Goal: Transaction & Acquisition: Obtain resource

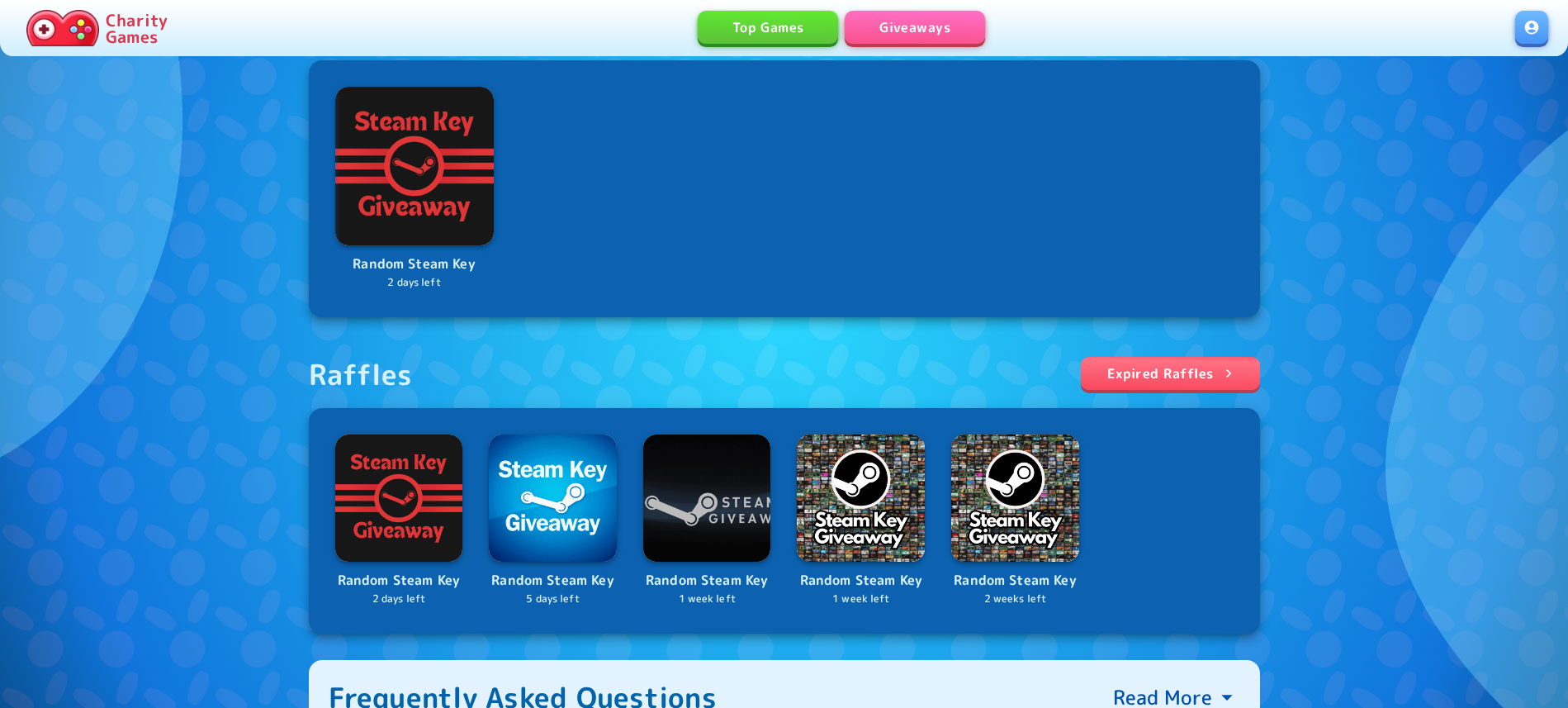
scroll to position [421, 0]
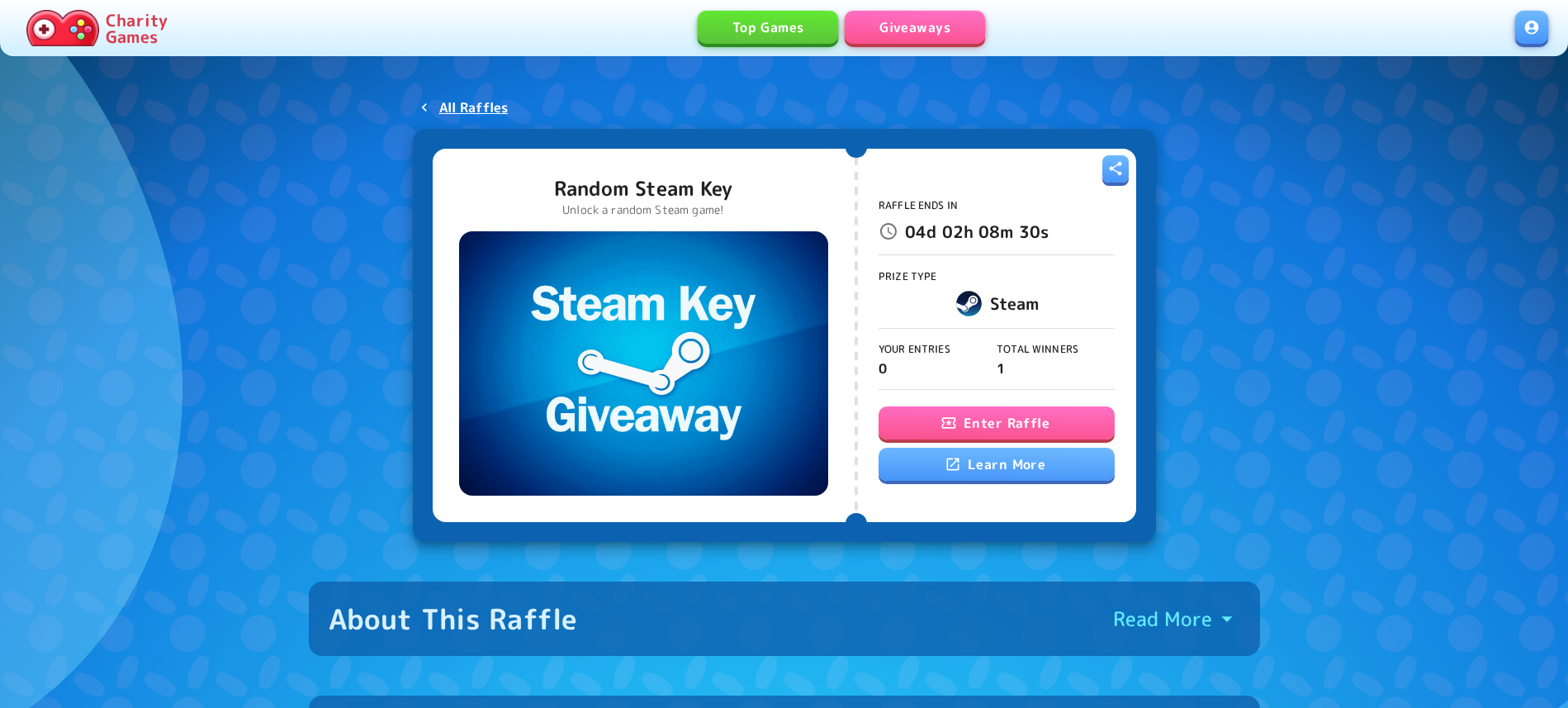
click at [1006, 424] on button "Enter Raffle" at bounding box center [996, 422] width 236 height 33
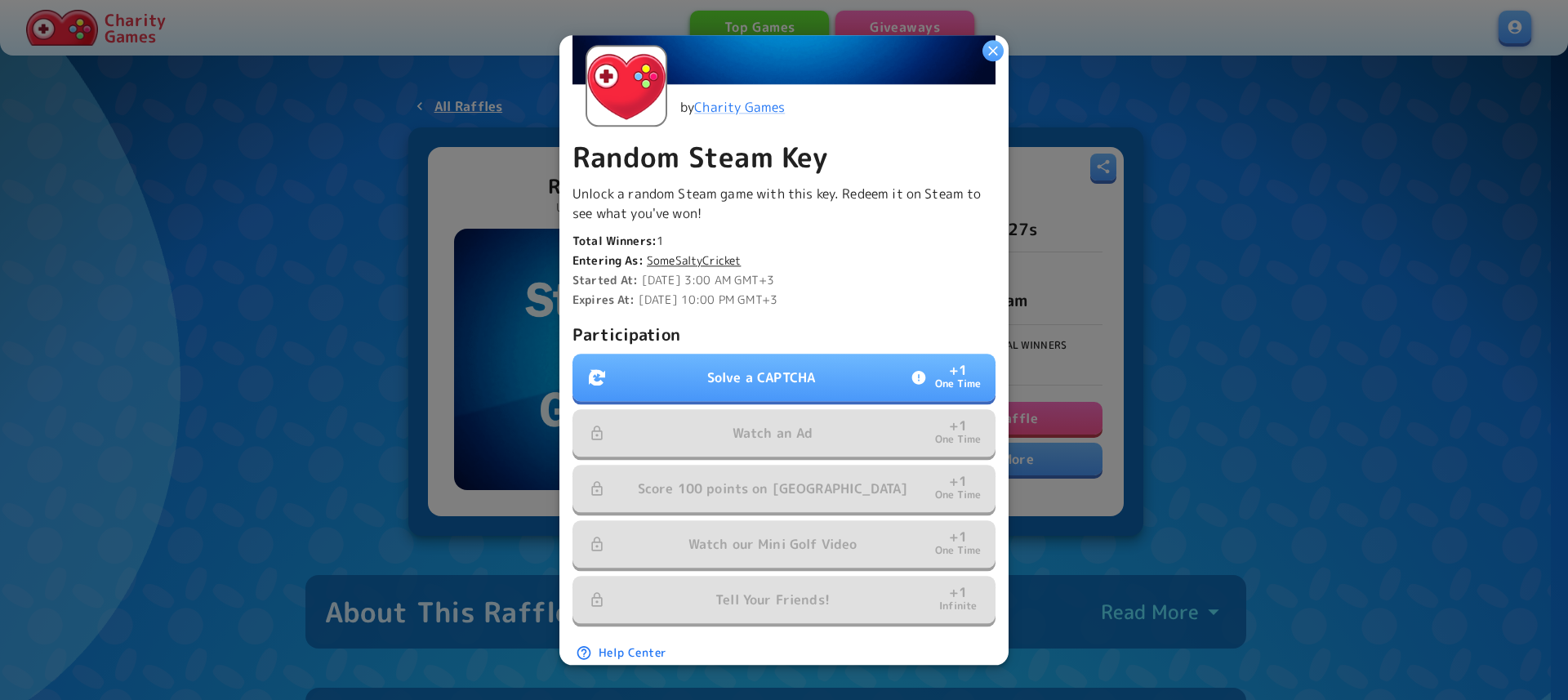
scroll to position [279, 0]
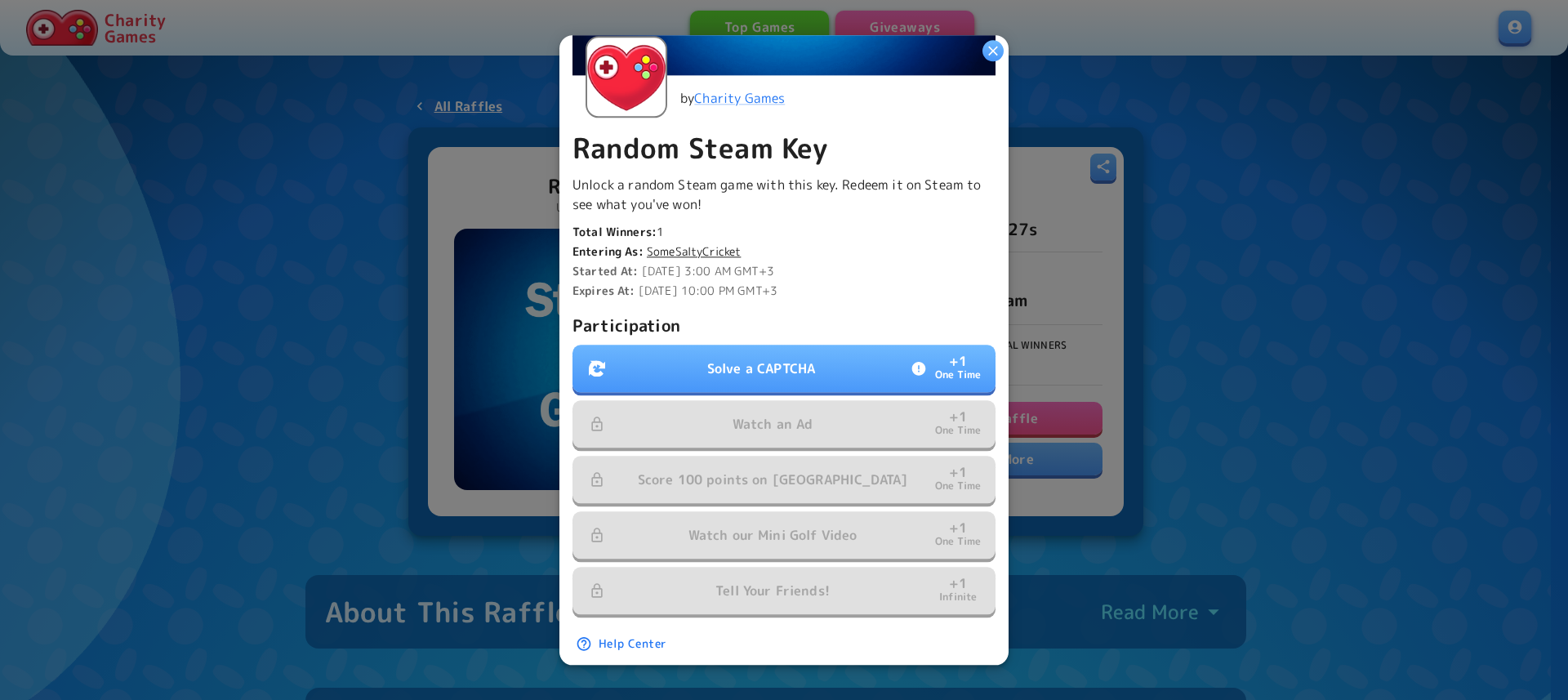
click at [757, 368] on p "Solve a CAPTCHA" at bounding box center [761, 369] width 108 height 20
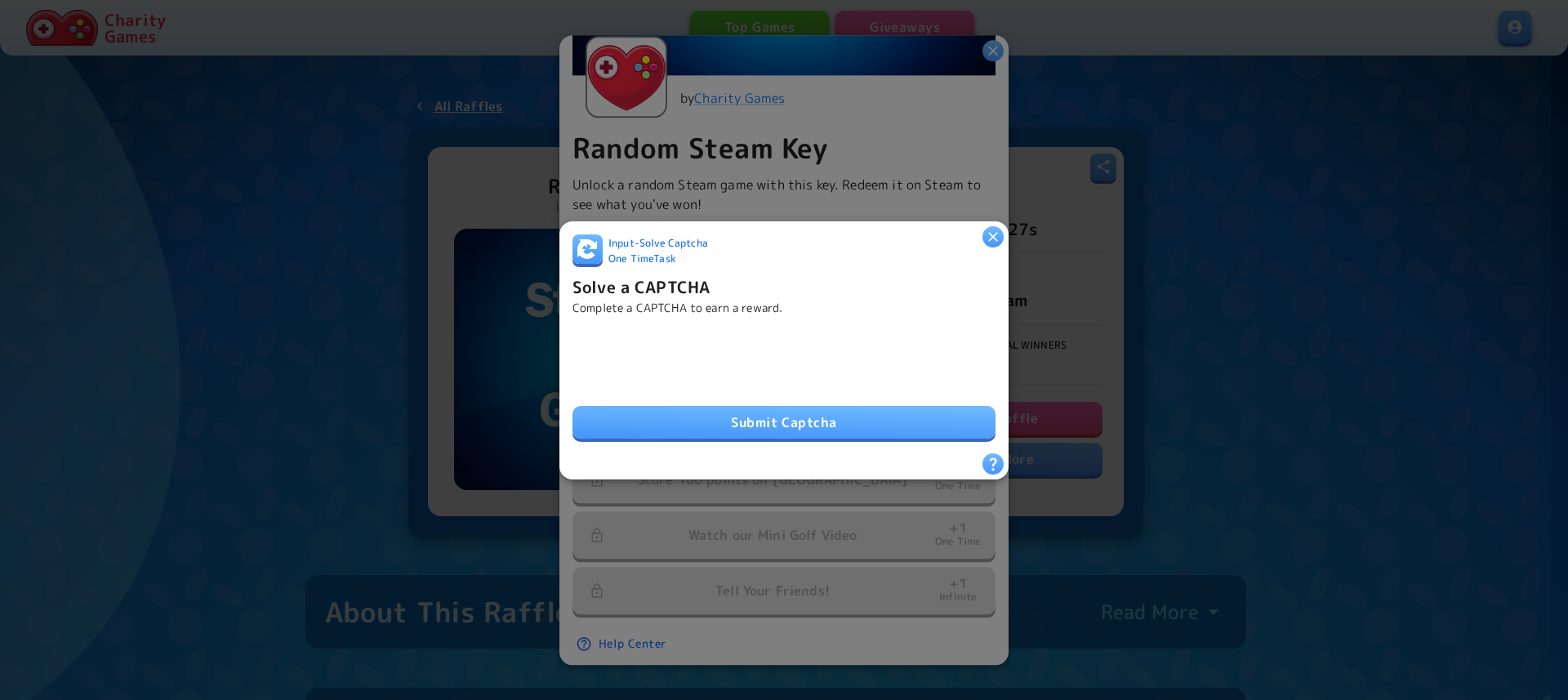
click at [725, 426] on button "Submit Captcha" at bounding box center [784, 422] width 423 height 32
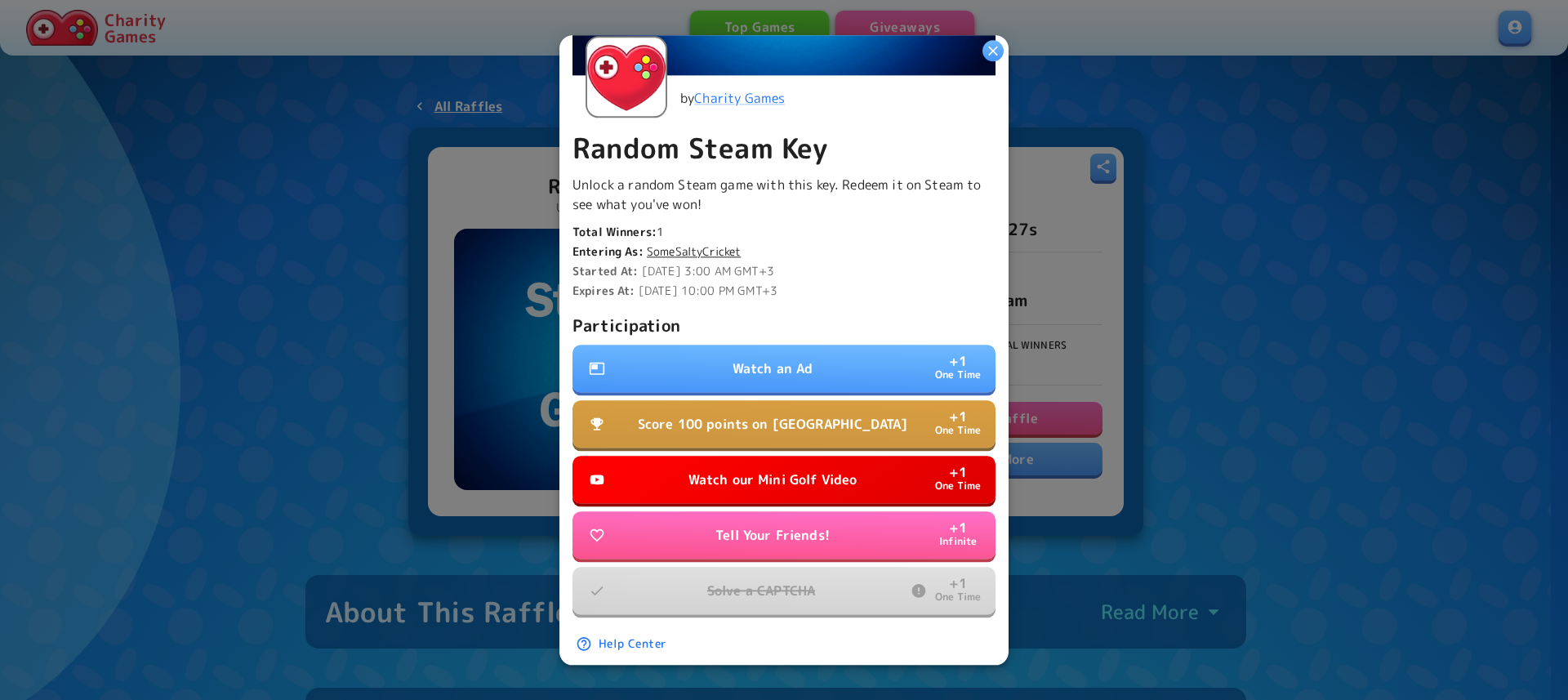
click at [750, 359] on p "Watch an Ad" at bounding box center [773, 369] width 80 height 20
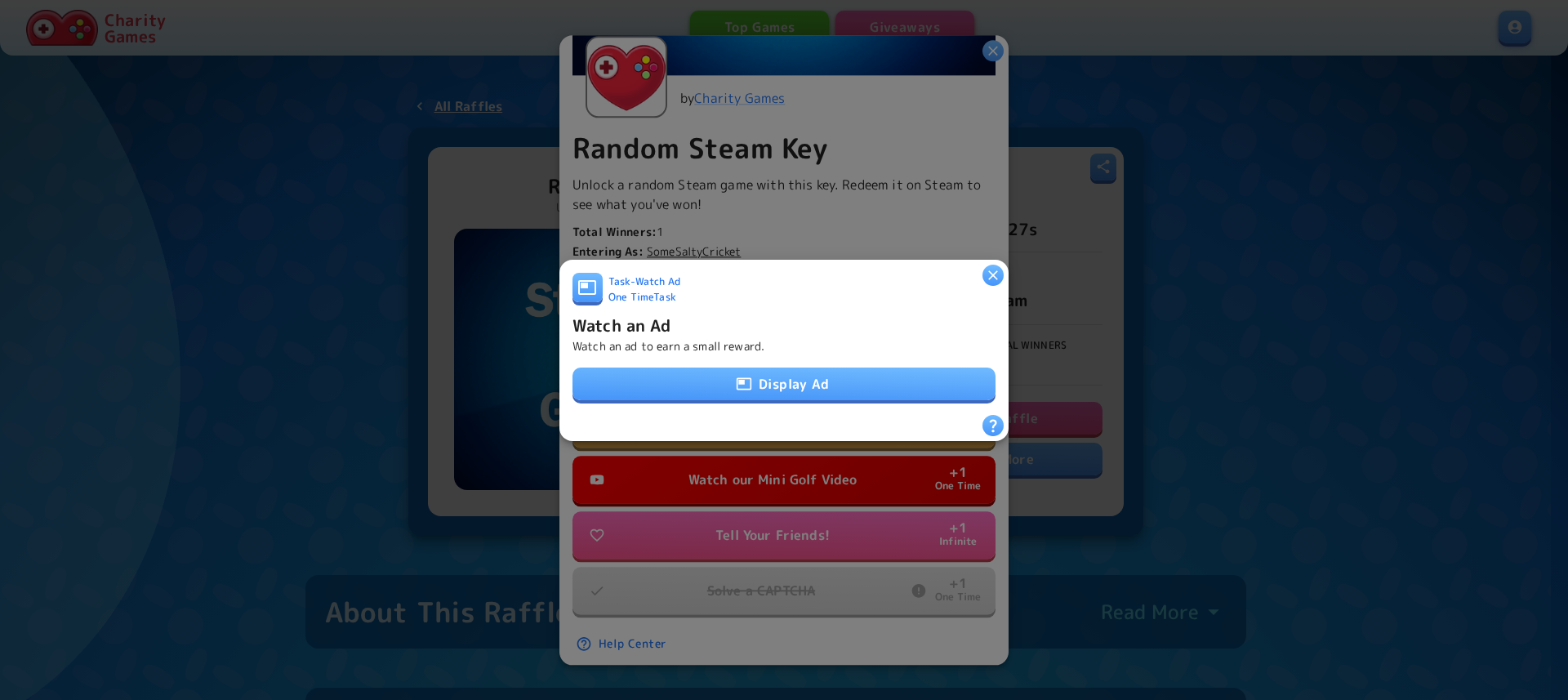
click at [743, 375] on icon "button" at bounding box center [743, 383] width 17 height 17
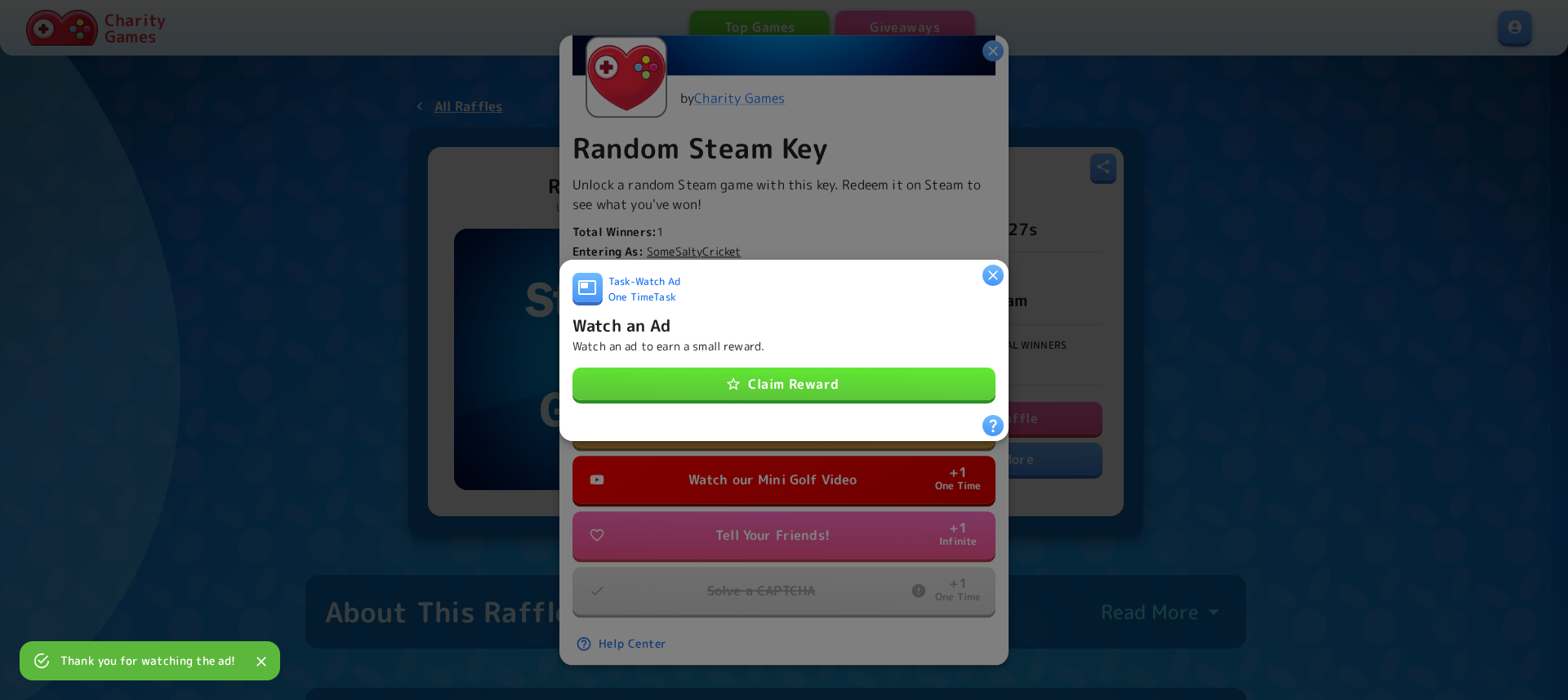
click at [858, 372] on button "Claim Reward" at bounding box center [784, 383] width 423 height 32
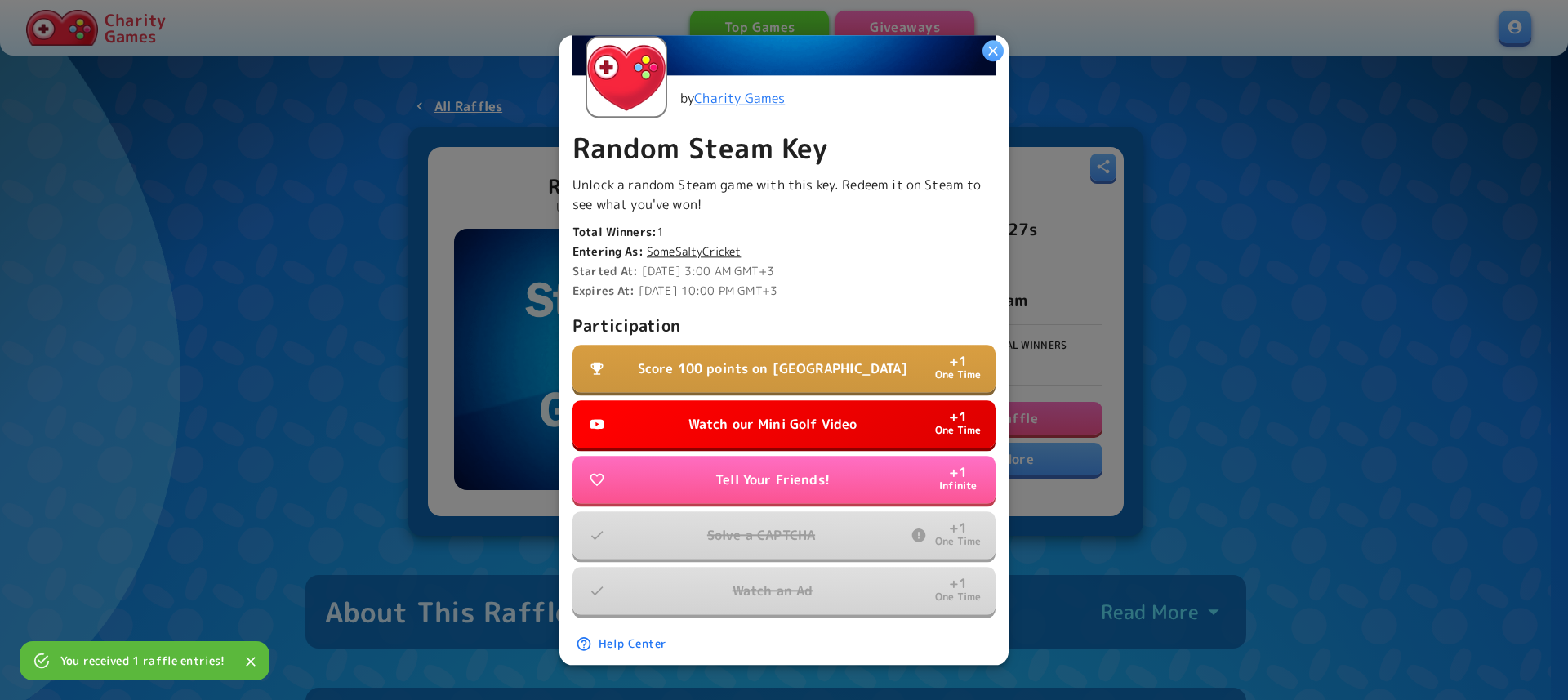
click at [811, 367] on p "Score 100 points on [GEOGRAPHIC_DATA]" at bounding box center [774, 369] width 271 height 20
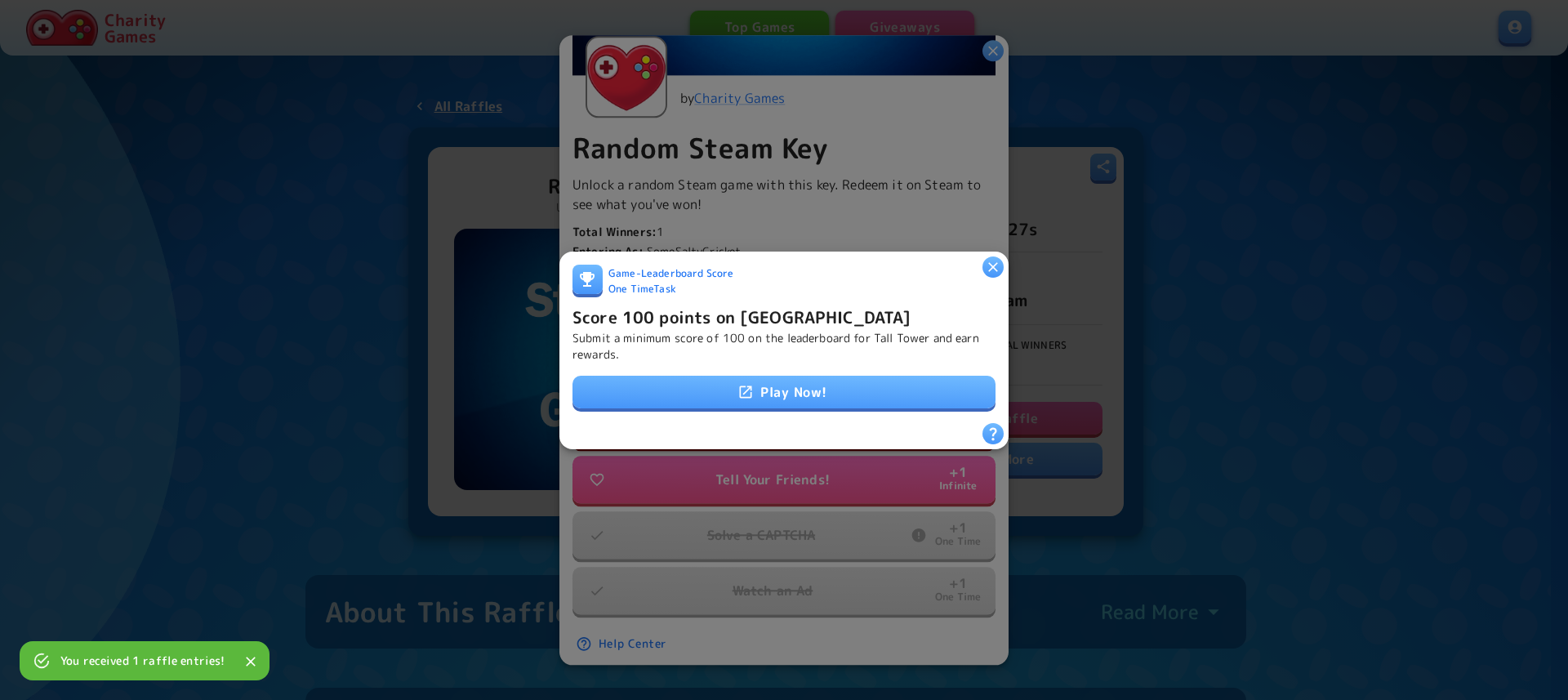
click at [772, 381] on link "Play Now!" at bounding box center [784, 391] width 423 height 32
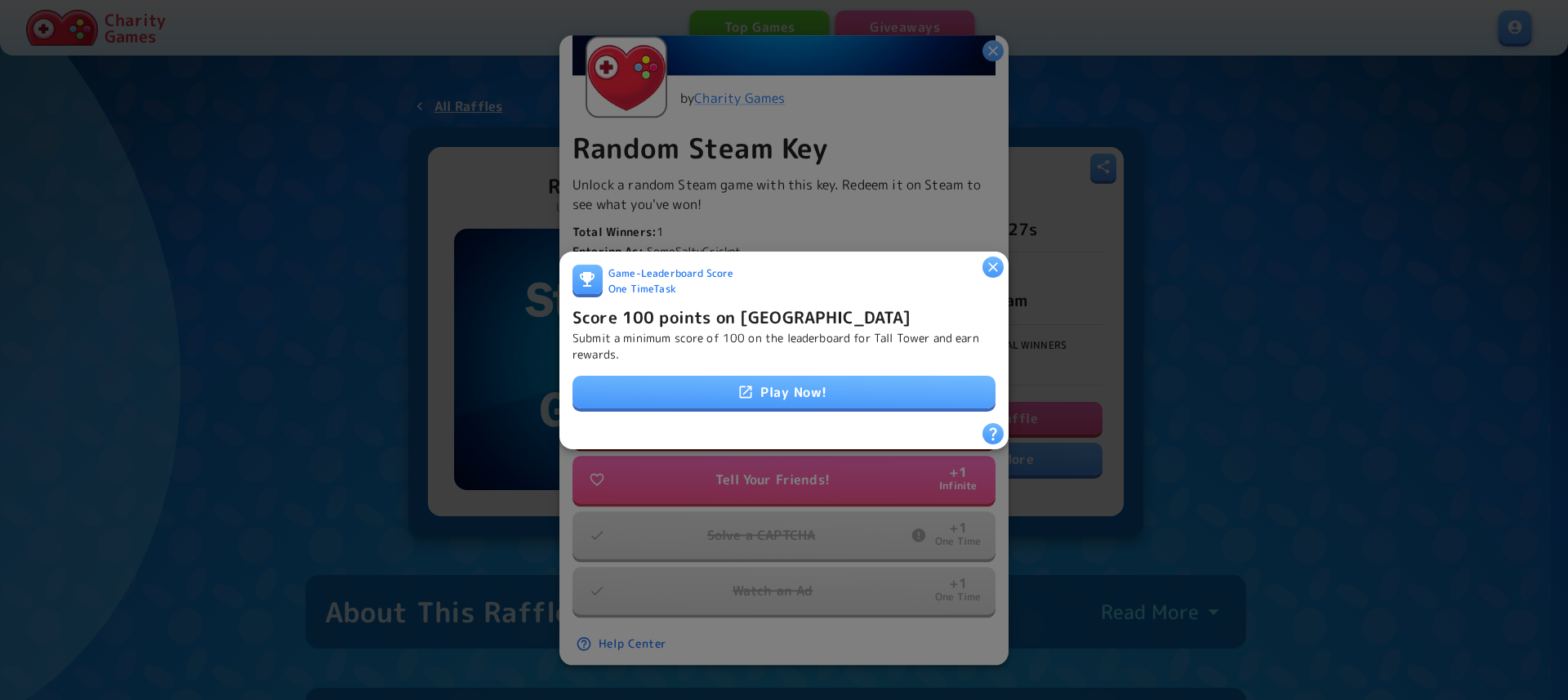
click at [995, 265] on icon "button" at bounding box center [993, 266] width 17 height 17
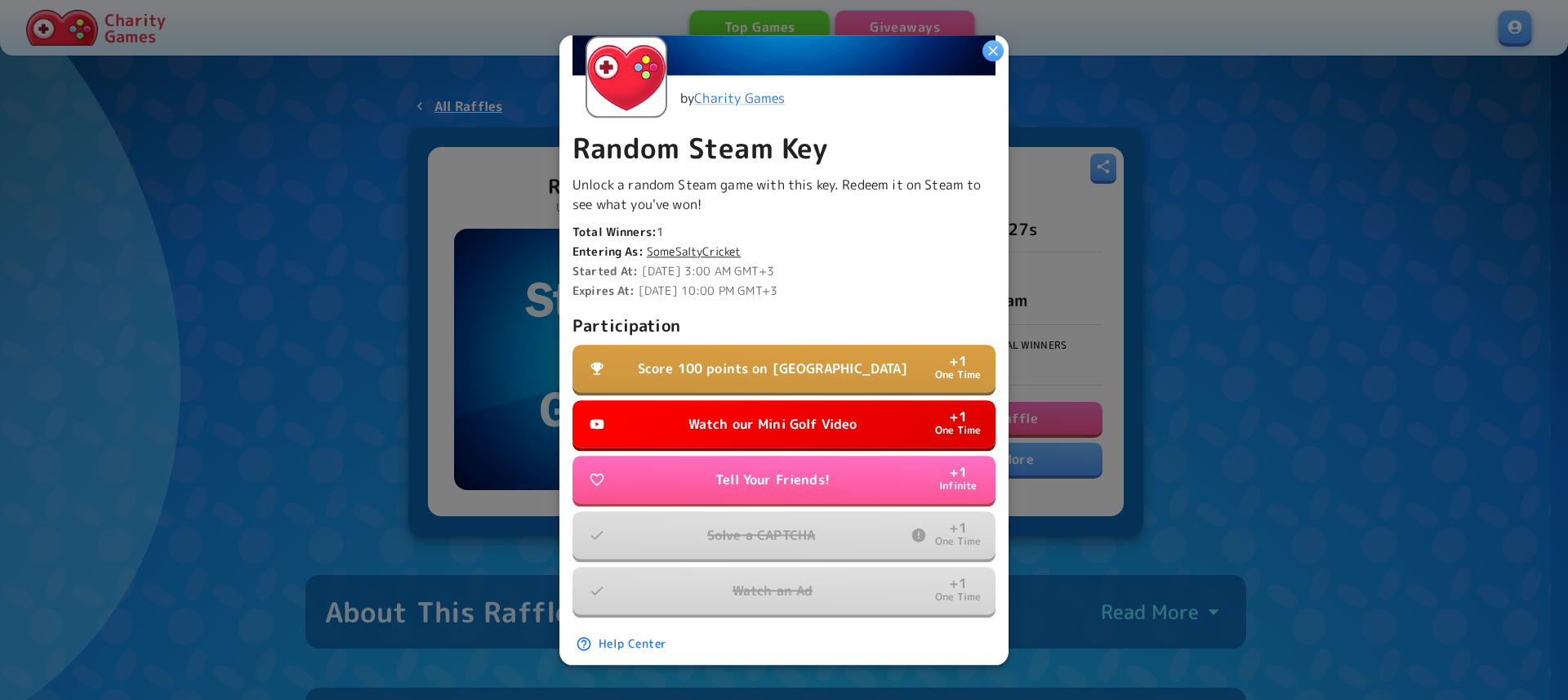
click at [842, 404] on button "Watch our Mini Golf Video + 1 One Time" at bounding box center [784, 424] width 423 height 47
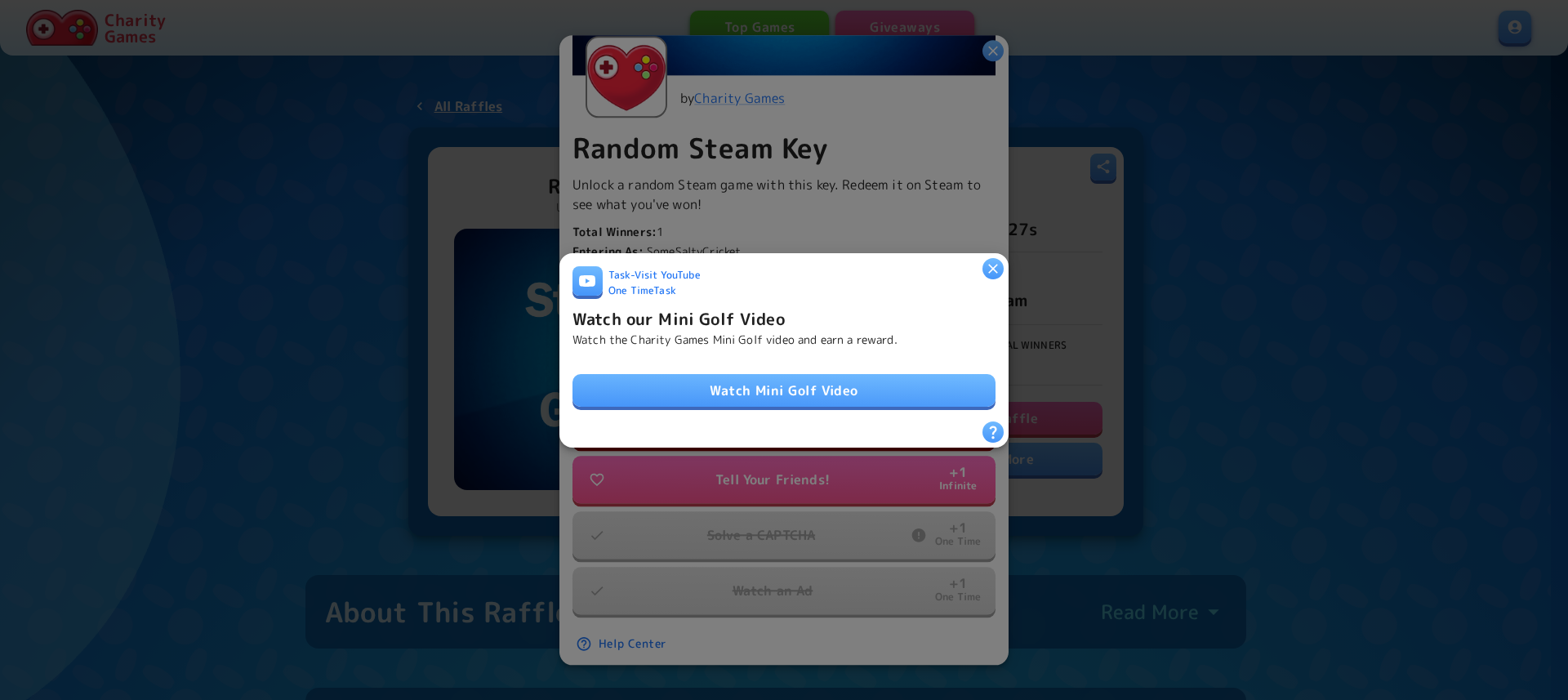
click at [760, 381] on link "Watch Mini Golf Video" at bounding box center [784, 389] width 423 height 32
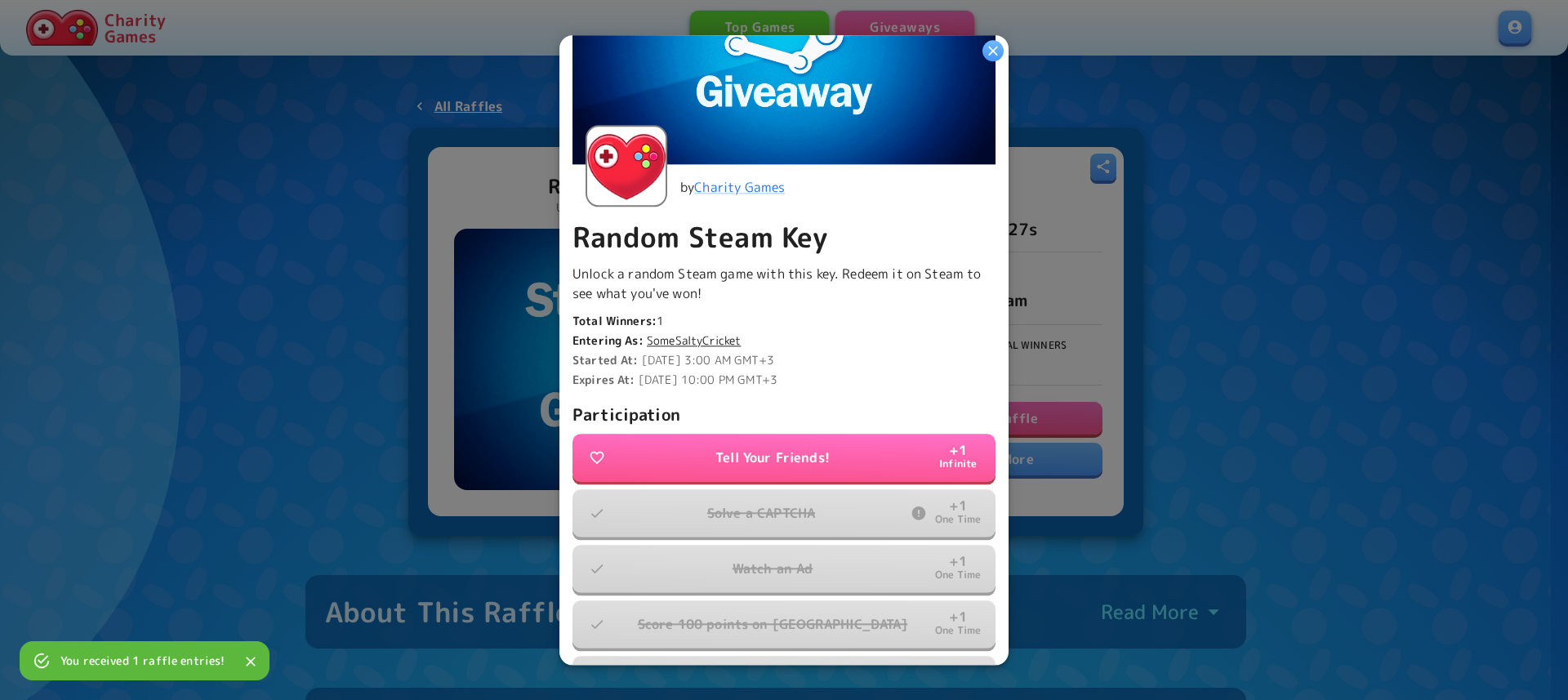
scroll to position [186, 0]
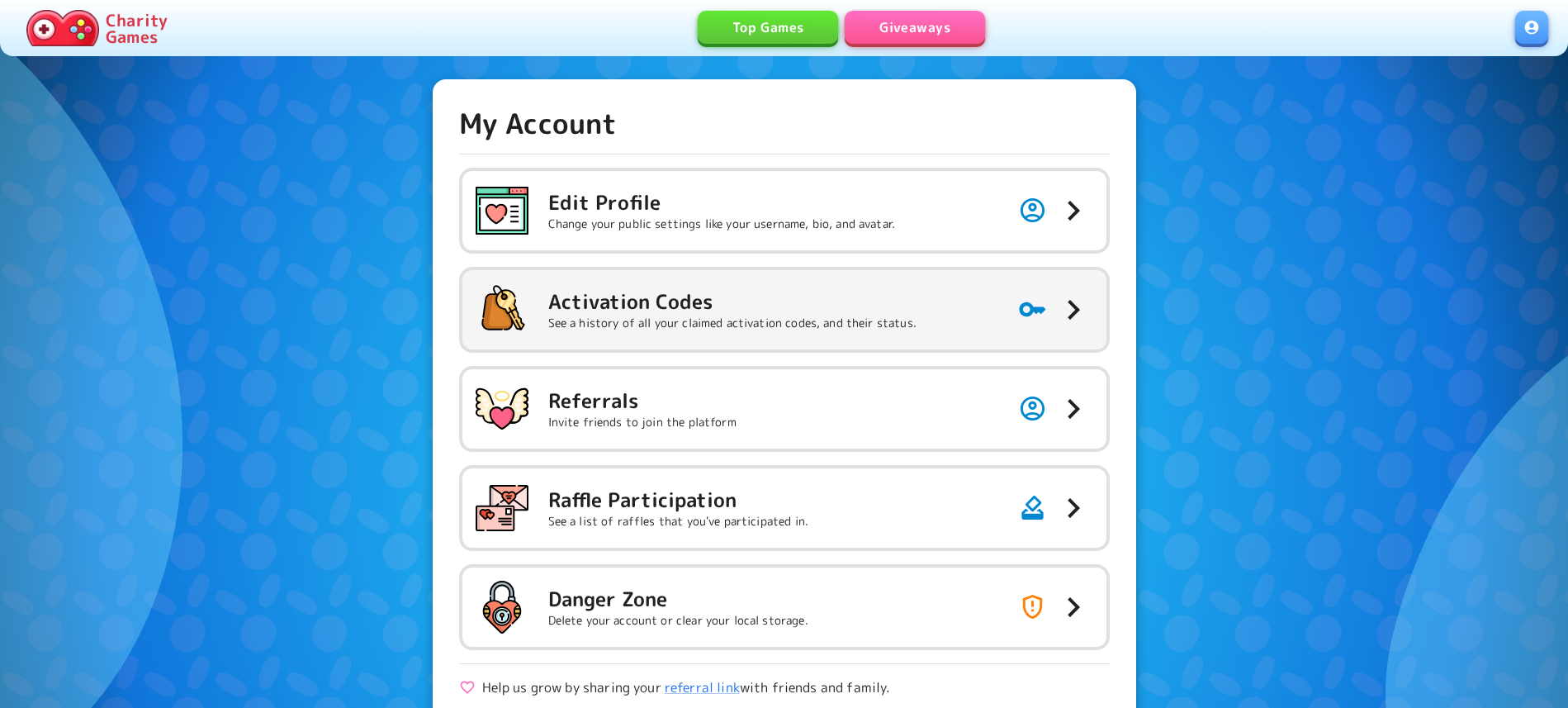
click at [677, 306] on h5 "Activation Codes" at bounding box center [732, 301] width 369 height 27
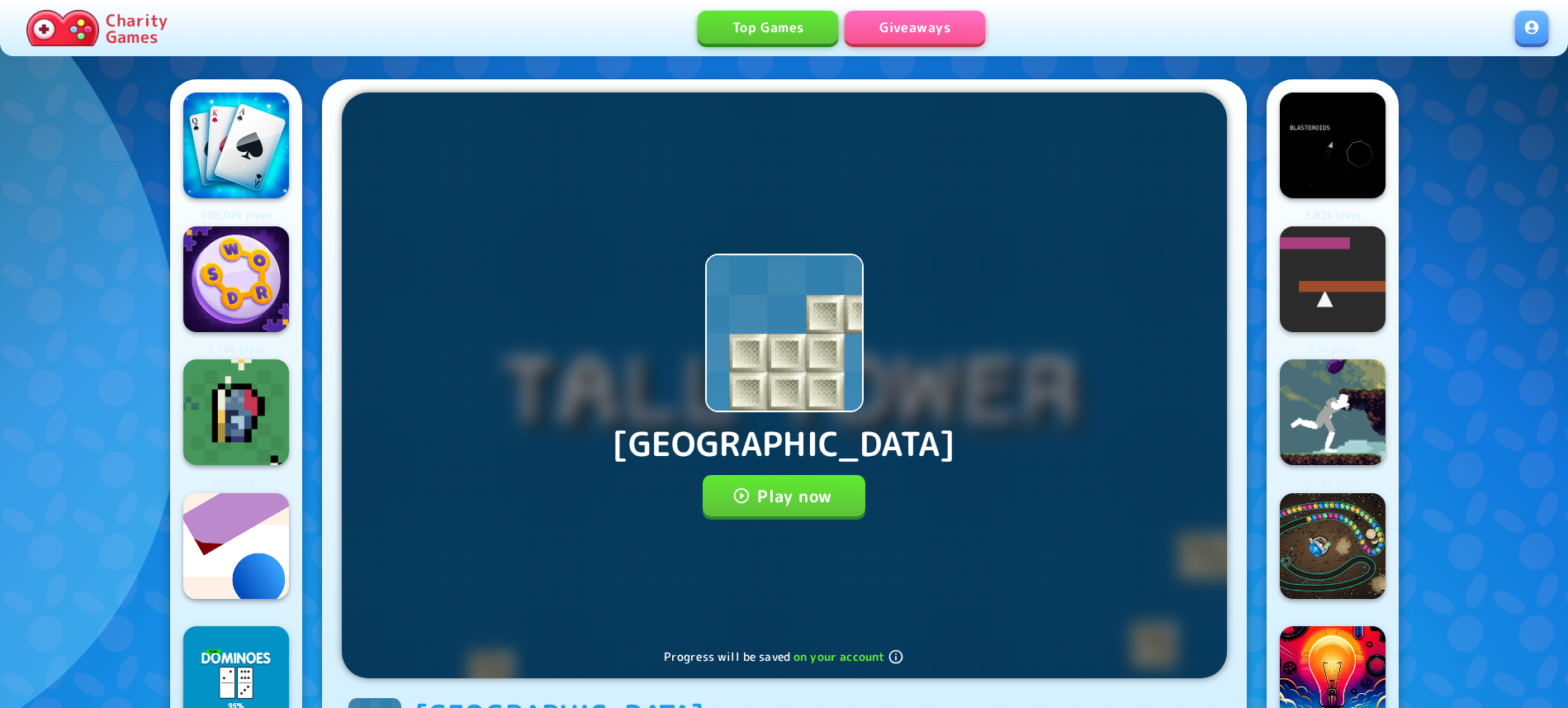
click at [771, 500] on button "Play now" at bounding box center [784, 496] width 163 height 42
